Goal: Use online tool/utility: Utilize a website feature to perform a specific function

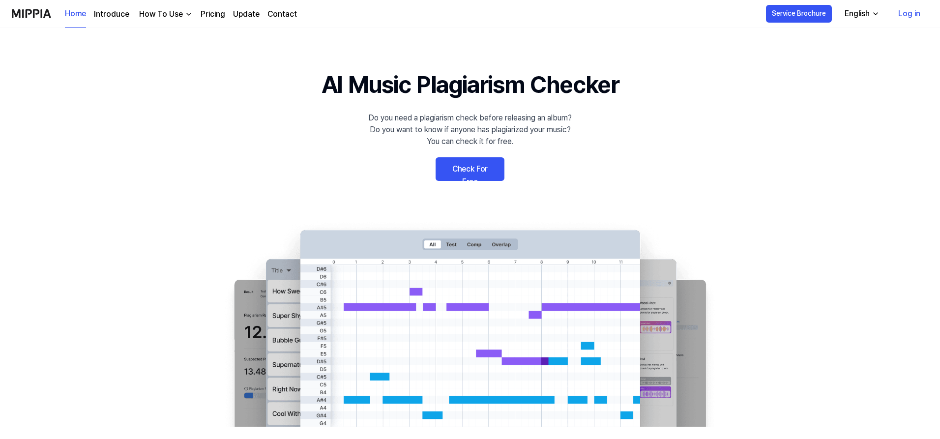
click at [472, 170] on link "Check For Free" at bounding box center [470, 169] width 69 height 24
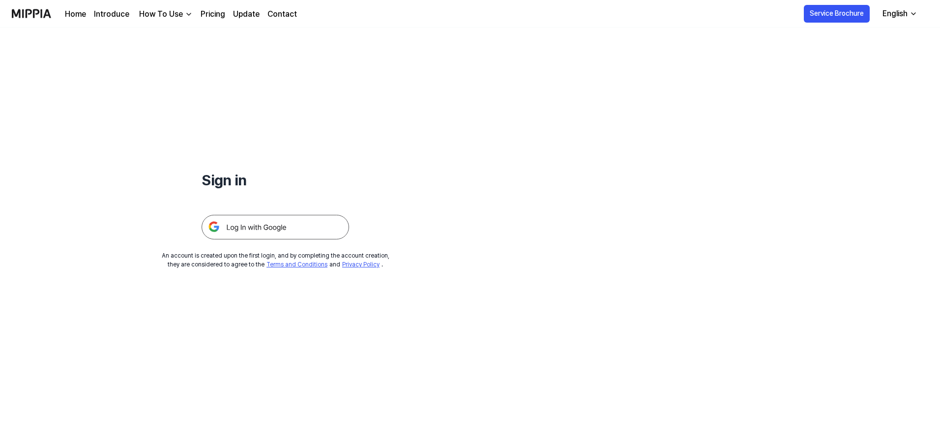
click at [285, 233] on img at bounding box center [276, 227] width 148 height 25
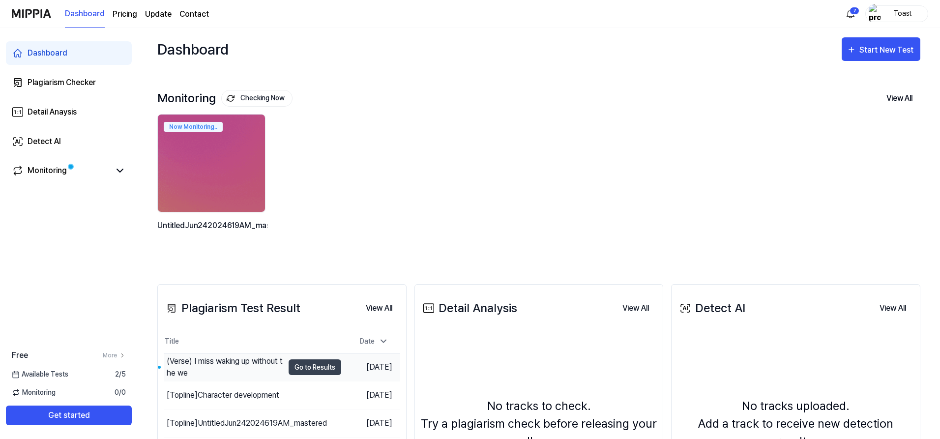
click at [257, 369] on div "(Verse) I miss waking up without the we" at bounding box center [225, 368] width 117 height 24
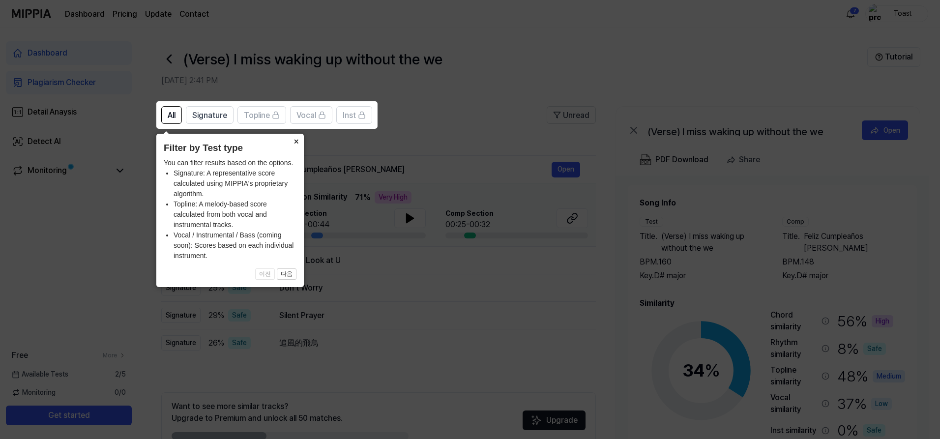
click at [296, 141] on button "×" at bounding box center [296, 141] width 16 height 14
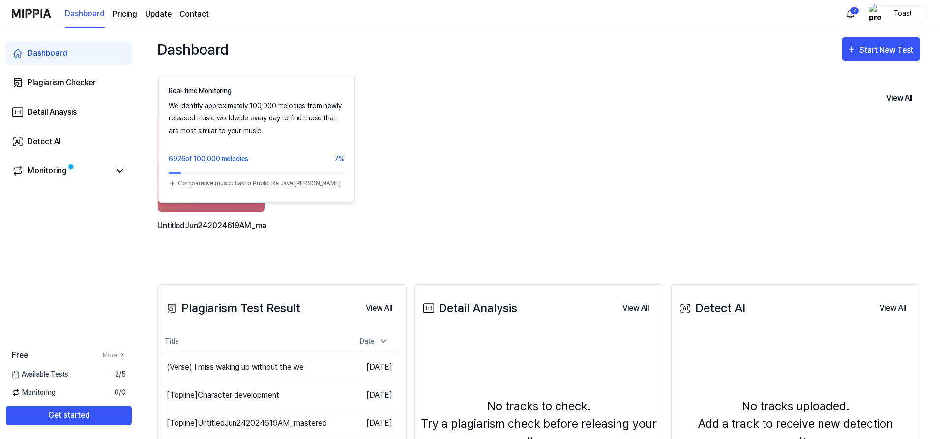
scroll to position [162, 0]
